Goal: Navigation & Orientation: Find specific page/section

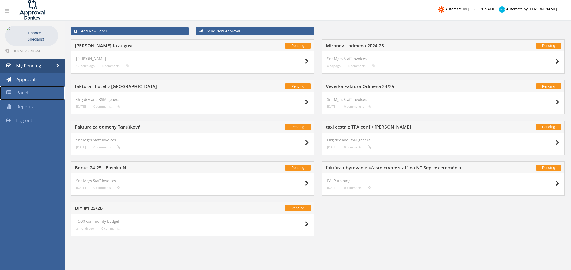
click at [29, 91] on span "Panels" at bounding box center [23, 93] width 14 height 6
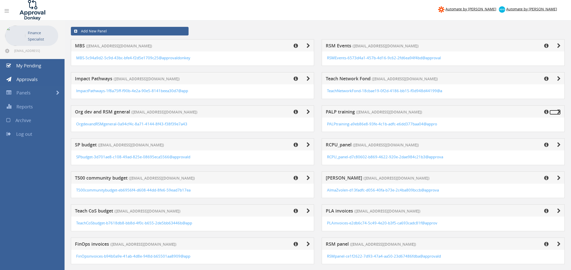
click at [558, 110] on icon at bounding box center [559, 111] width 4 height 5
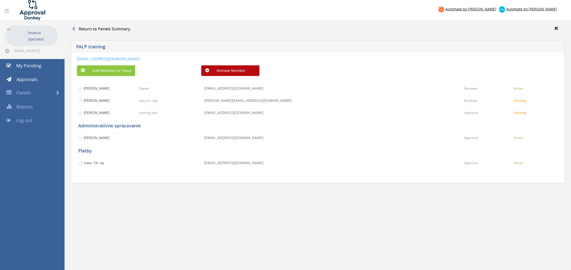
drag, startPoint x: 215, startPoint y: 57, endPoint x: 77, endPoint y: 58, distance: 137.9
click at [77, 58] on div "[EMAIL_ADDRESS][DOMAIN_NAME]" at bounding box center [277, 58] width 401 height 5
copy link "[EMAIL_ADDRESS][DOMAIN_NAME]"
